Goal: Information Seeking & Learning: Check status

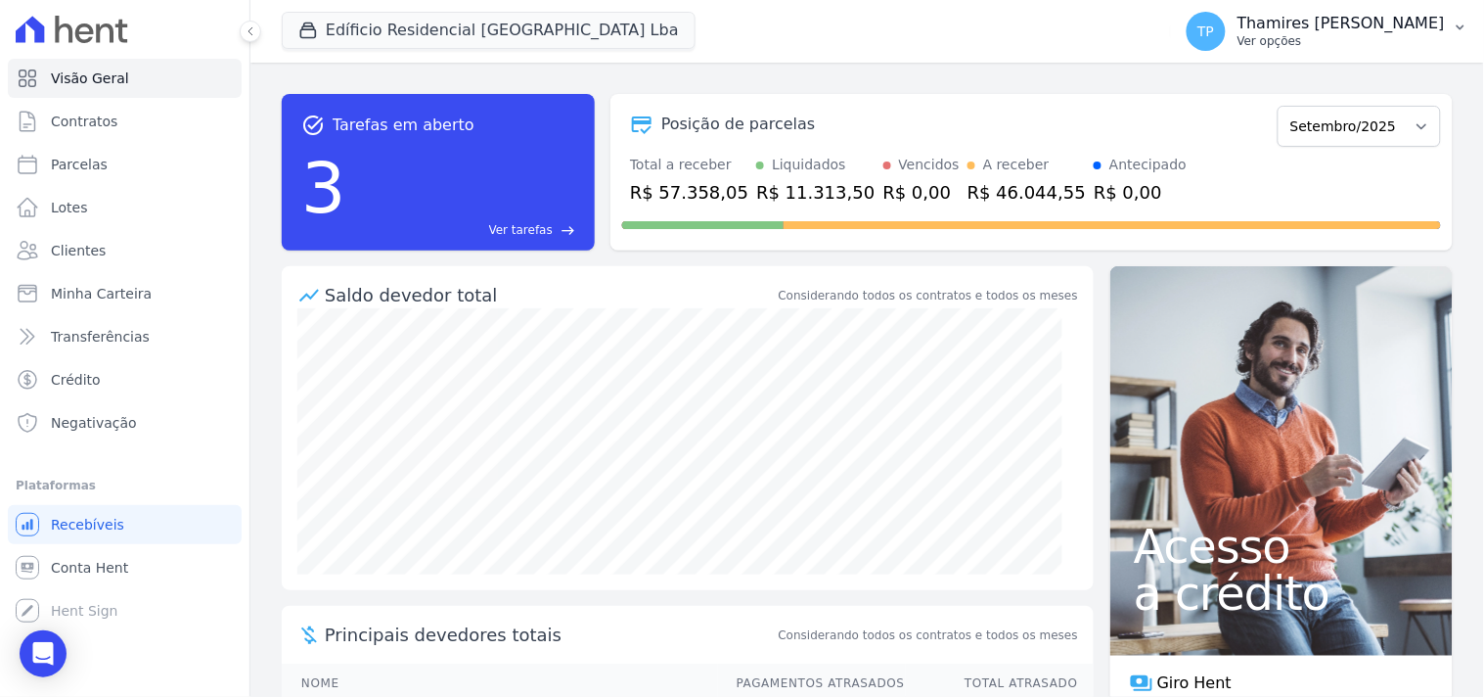
click at [1295, 30] on p "Thamires [PERSON_NAME]" at bounding box center [1341, 24] width 207 height 20
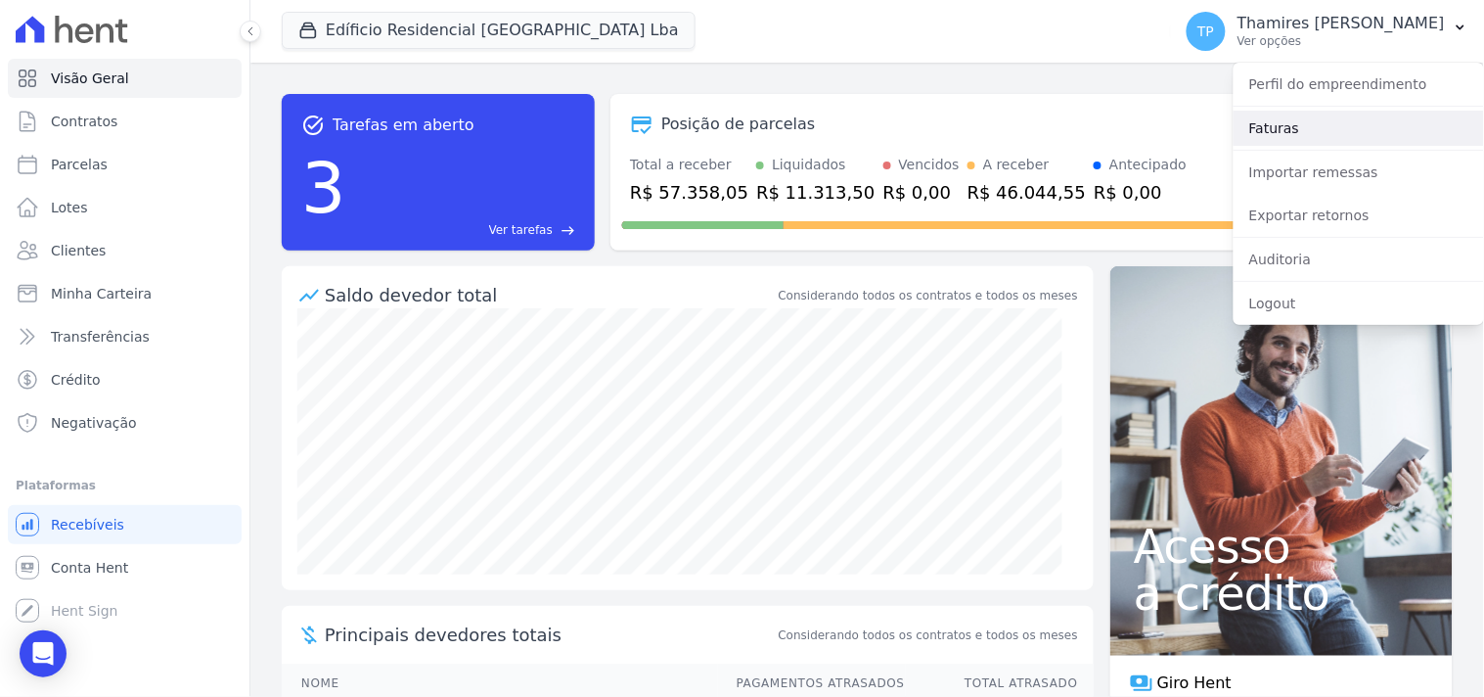
click at [1280, 130] on link "Faturas" at bounding box center [1359, 128] width 250 height 35
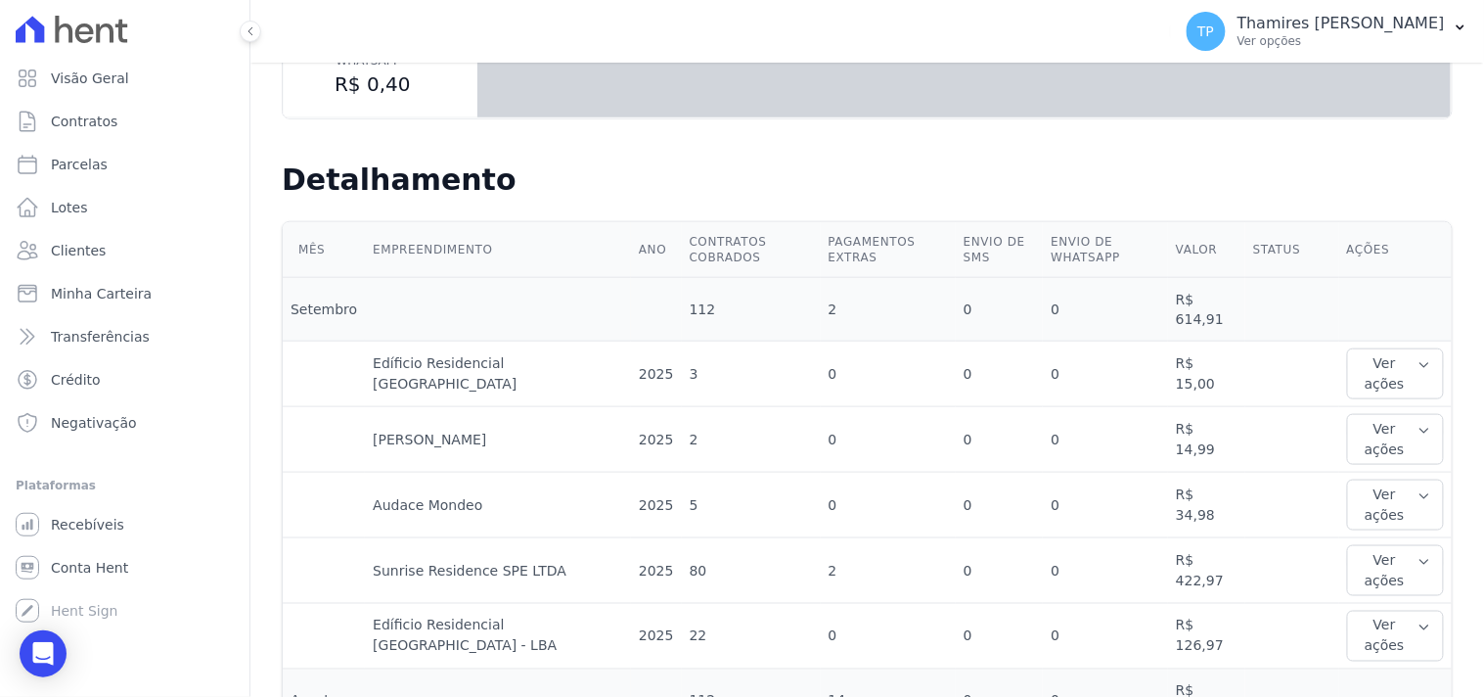
scroll to position [434, 0]
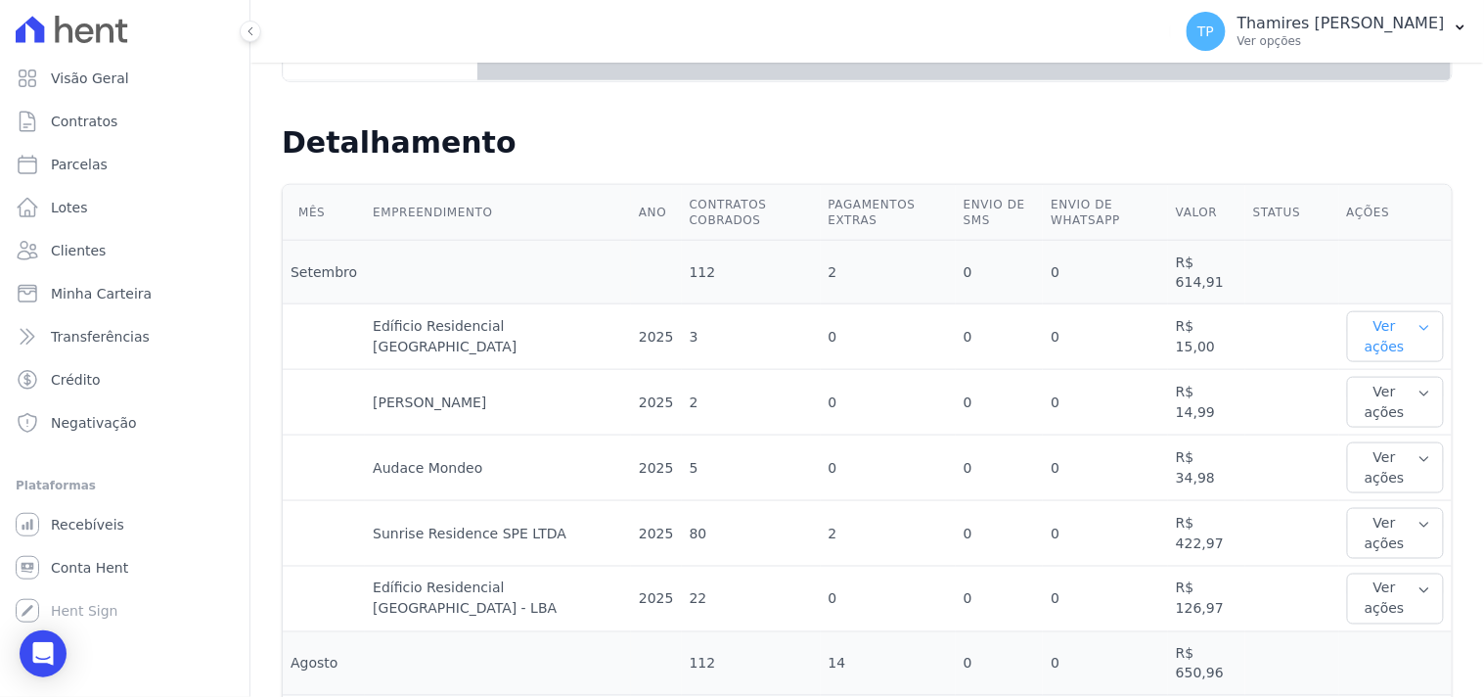
click at [1376, 311] on button "Ver ações" at bounding box center [1395, 336] width 97 height 51
click at [1356, 508] on button "Ver ações" at bounding box center [1395, 533] width 97 height 51
click at [1365, 508] on button "Ver ações" at bounding box center [1395, 533] width 97 height 51
click at [1364, 508] on button "Ver ações" at bounding box center [1395, 533] width 97 height 51
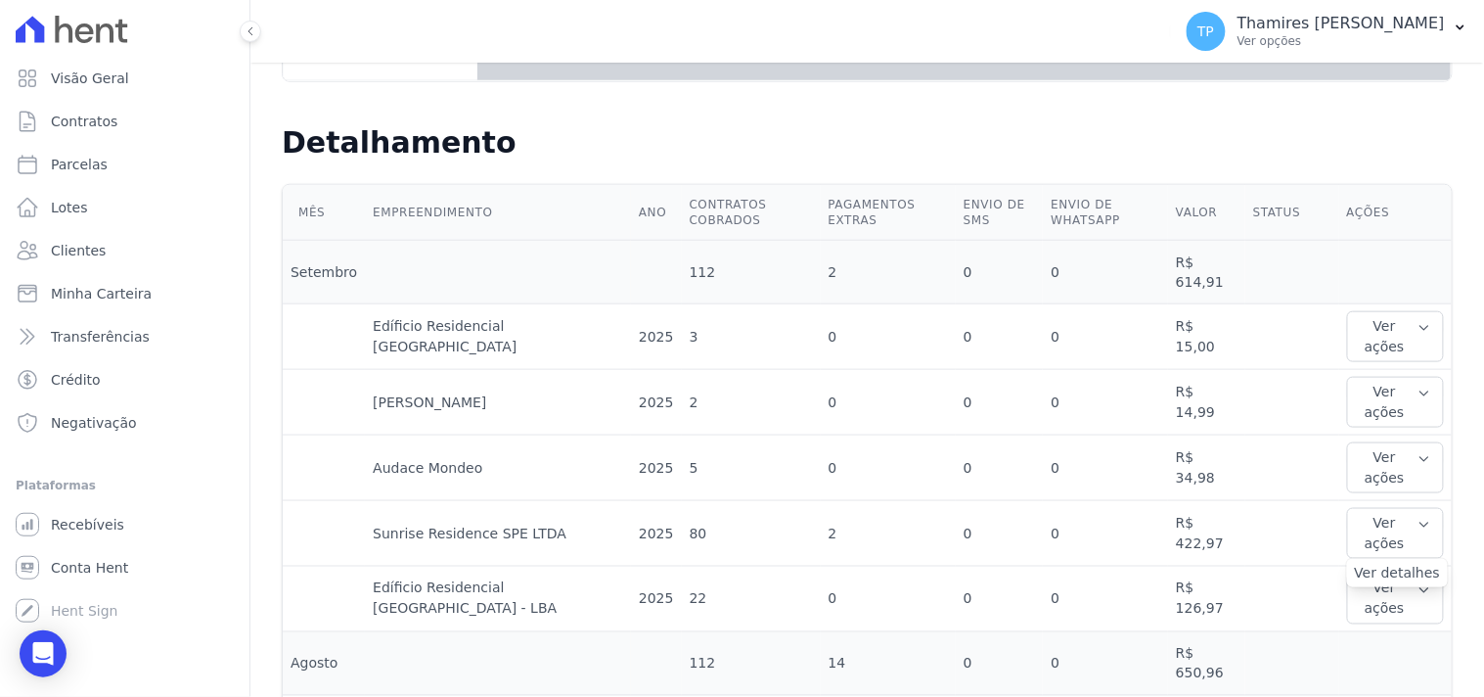
click at [1365, 563] on link "Ver detalhes" at bounding box center [1398, 573] width 86 height 21
